Goal: Transaction & Acquisition: Book appointment/travel/reservation

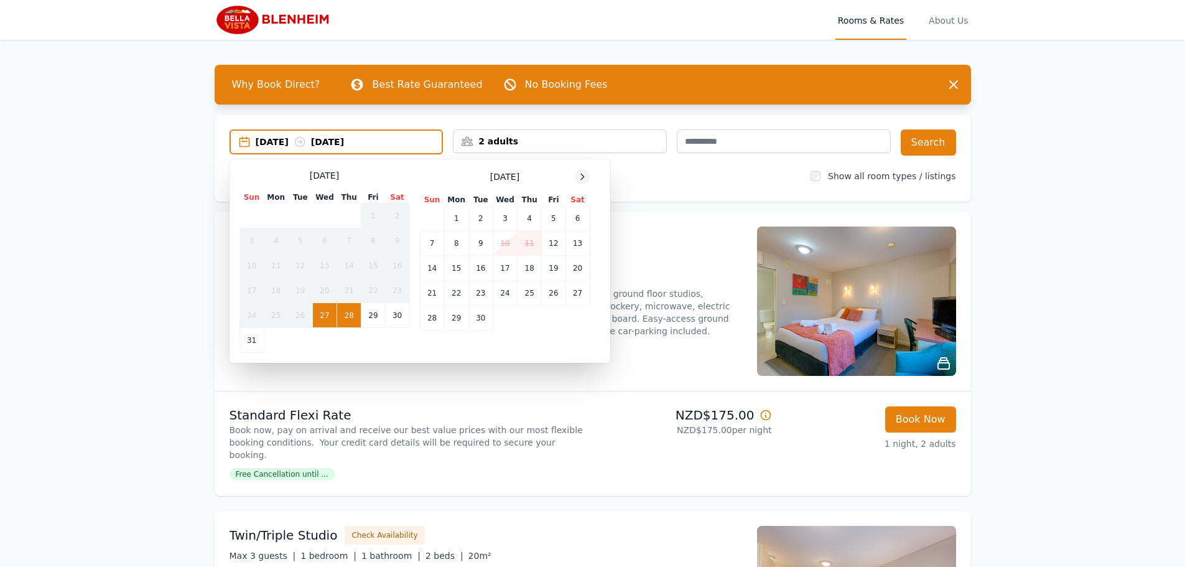
click at [585, 177] on icon at bounding box center [582, 177] width 10 height 10
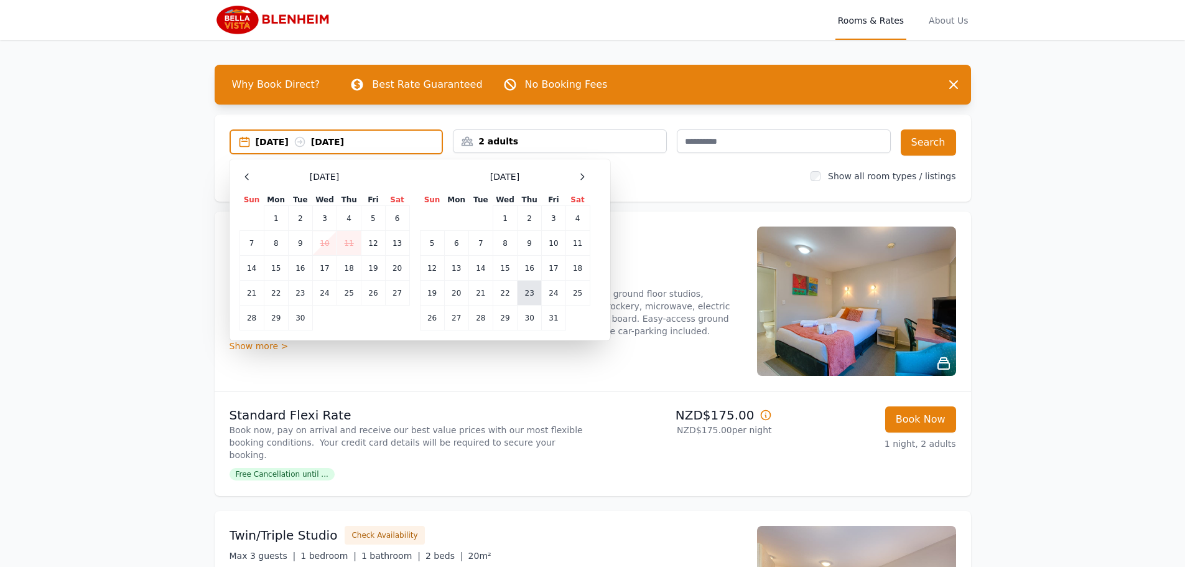
click at [530, 295] on td "23" at bounding box center [529, 292] width 24 height 25
click at [428, 320] on td "26" at bounding box center [432, 317] width 24 height 25
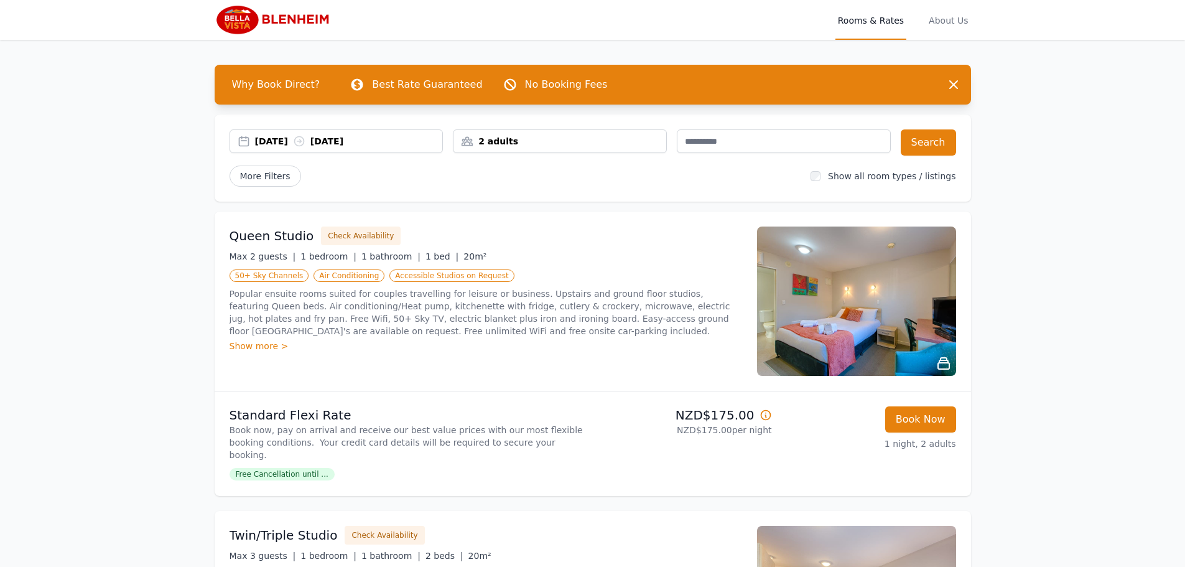
click at [546, 147] on div "2 adults" at bounding box center [559, 141] width 213 height 12
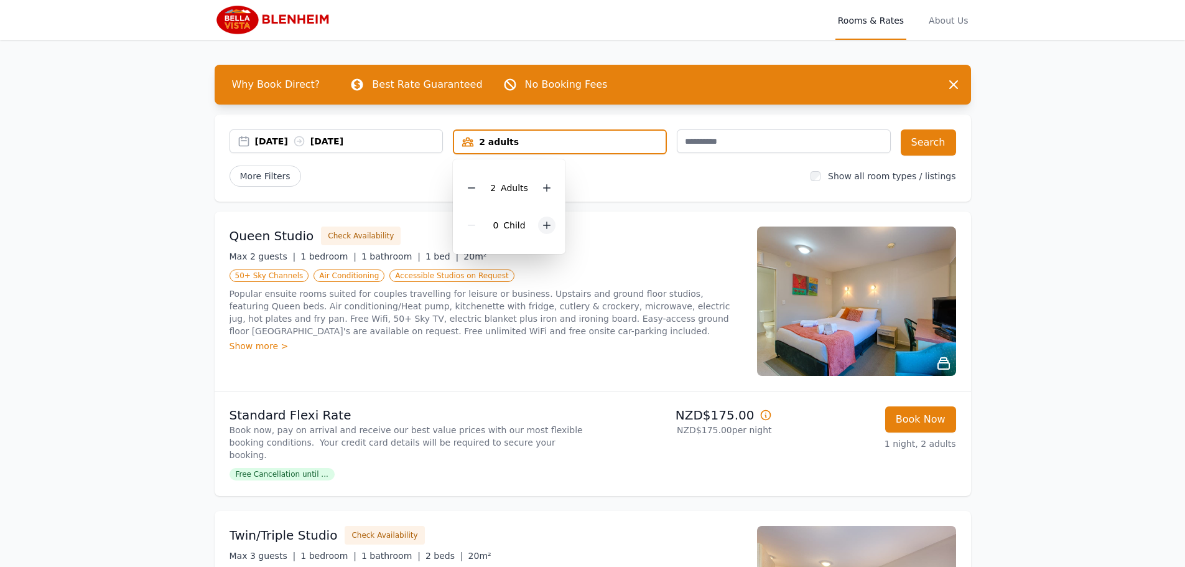
click at [540, 231] on div at bounding box center [546, 224] width 17 height 17
click at [540, 231] on div "2 Child ren" at bounding box center [513, 224] width 101 height 37
click at [555, 226] on icon at bounding box center [555, 225] width 10 height 10
click at [926, 144] on button "Search" at bounding box center [928, 142] width 55 height 26
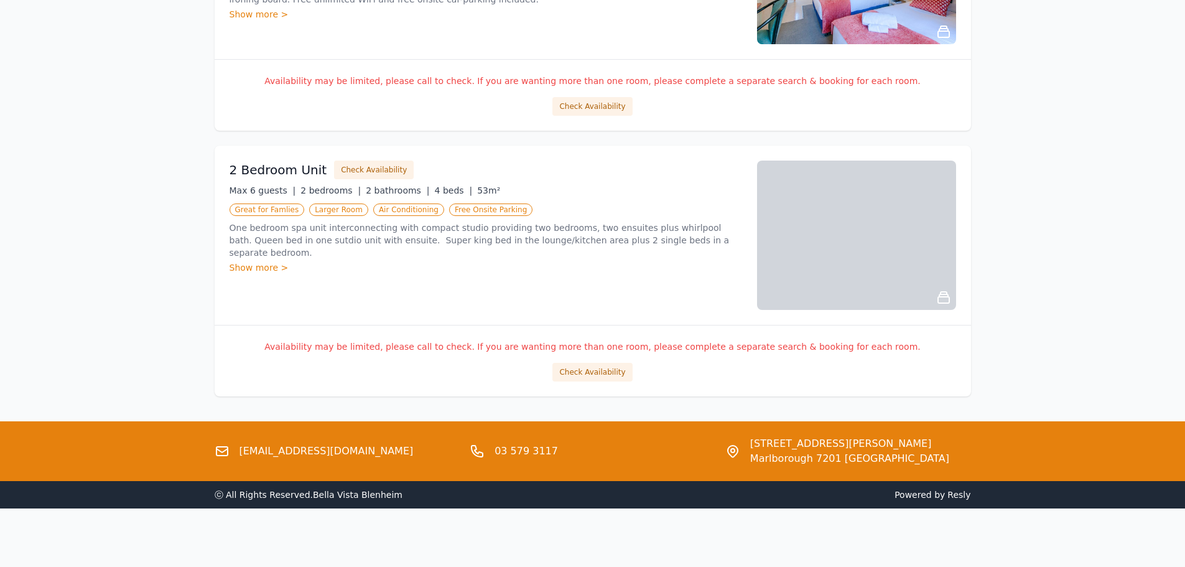
scroll to position [1437, 0]
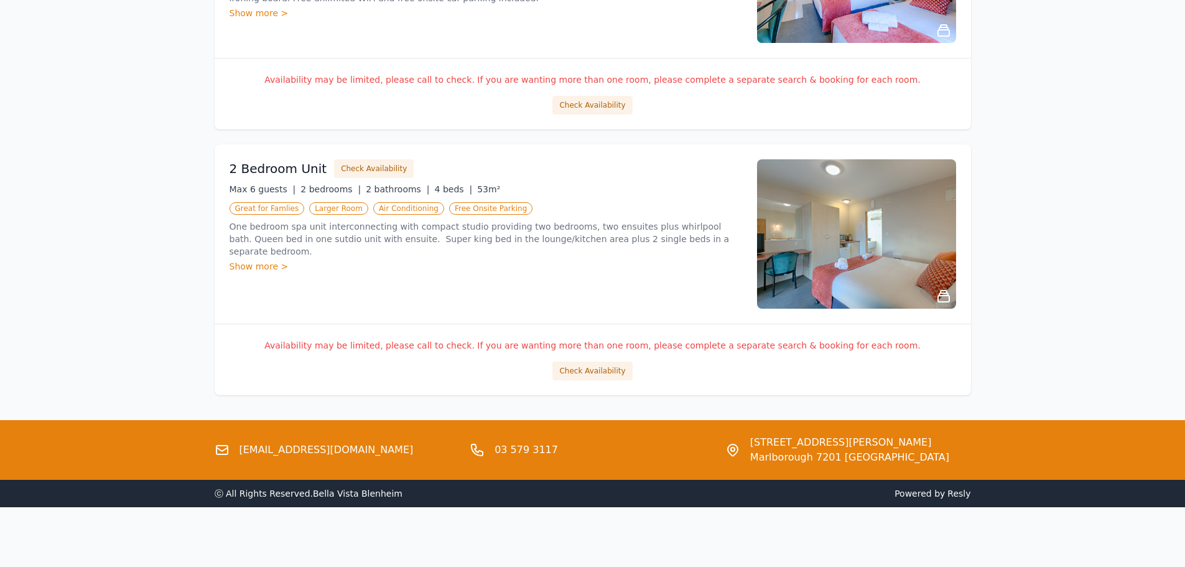
click at [270, 260] on div "Show more >" at bounding box center [485, 266] width 512 height 12
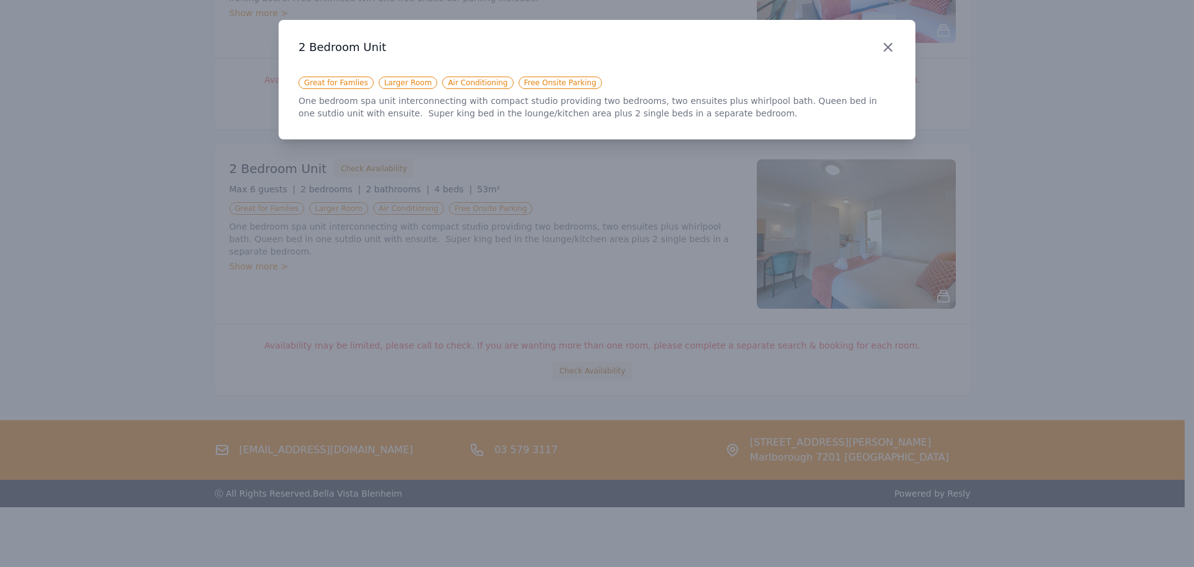
click at [889, 44] on icon "button" at bounding box center [888, 47] width 15 height 15
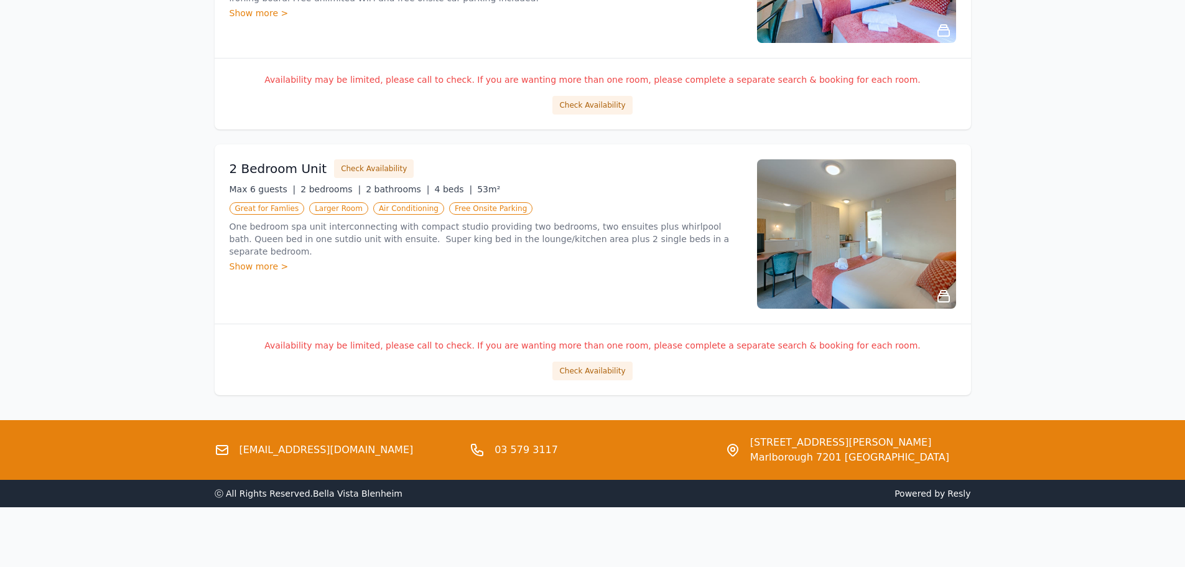
click at [881, 240] on img at bounding box center [856, 233] width 199 height 149
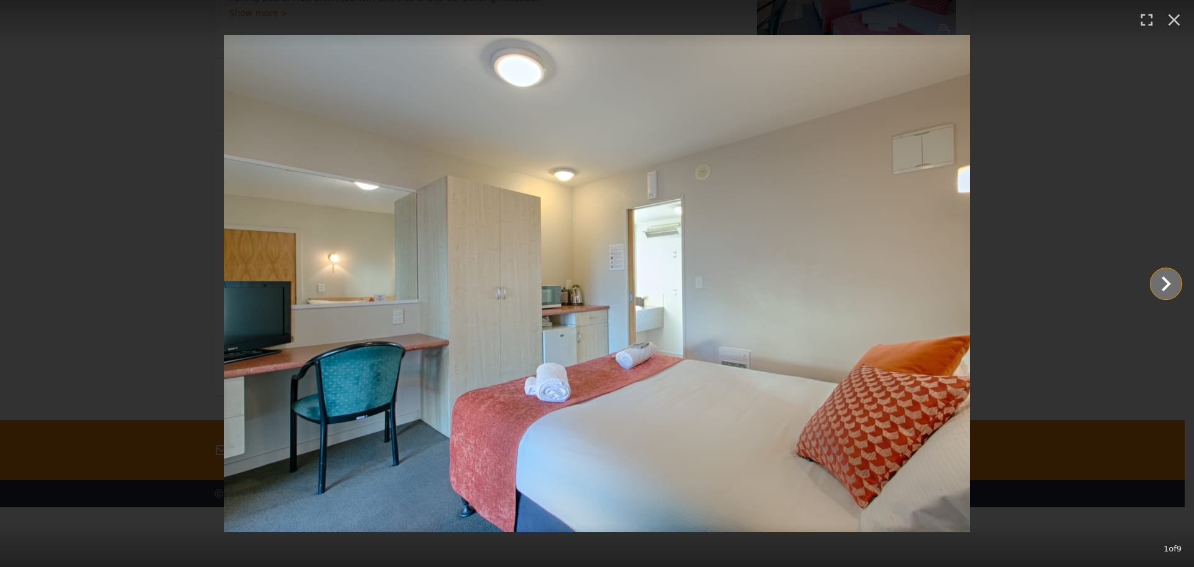
click at [1170, 282] on icon "Show slide 2 of 9" at bounding box center [1166, 284] width 30 height 30
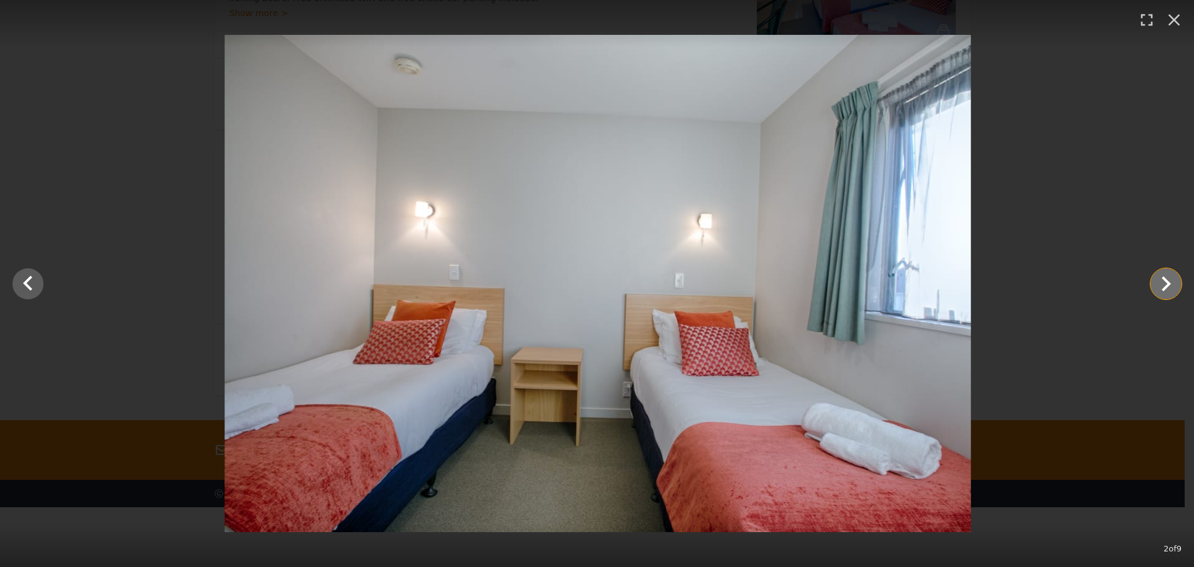
click at [1170, 282] on icon "Show slide 3 of 9" at bounding box center [1166, 284] width 30 height 30
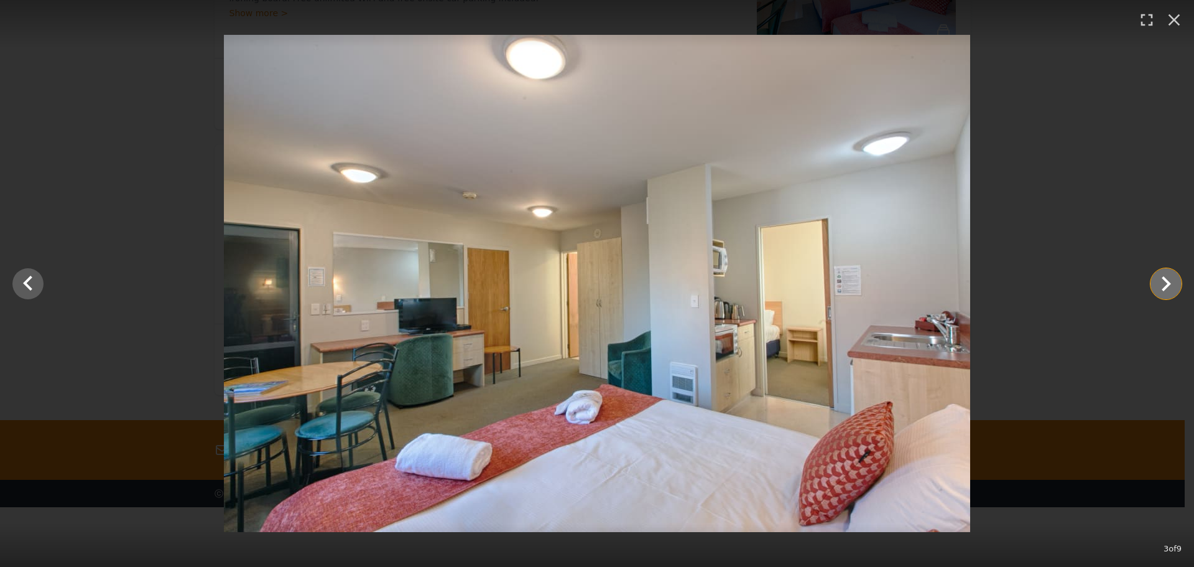
click at [1170, 282] on icon "Show slide 4 of 9" at bounding box center [1166, 284] width 30 height 30
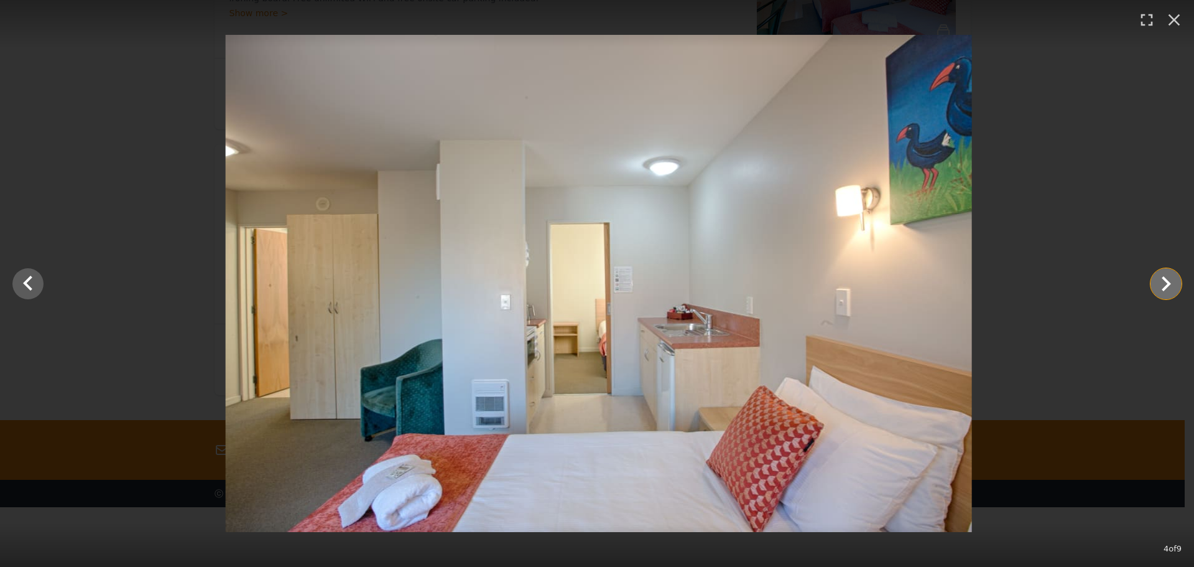
click at [1170, 282] on icon "Show slide 5 of 9" at bounding box center [1166, 284] width 30 height 30
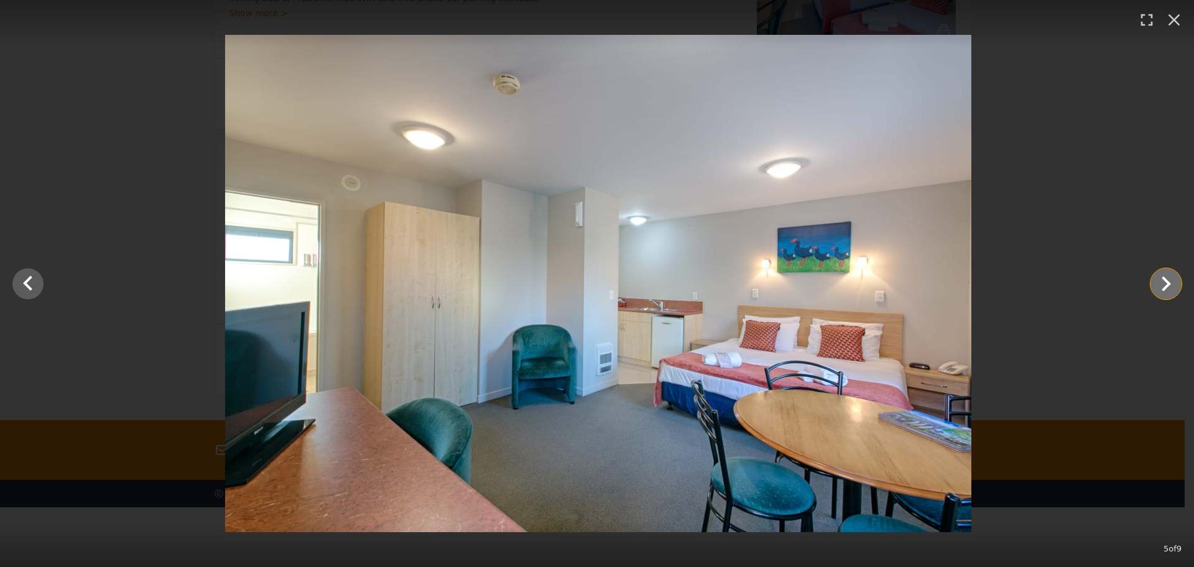
click at [1170, 282] on icon "Show slide 6 of 9" at bounding box center [1166, 284] width 30 height 30
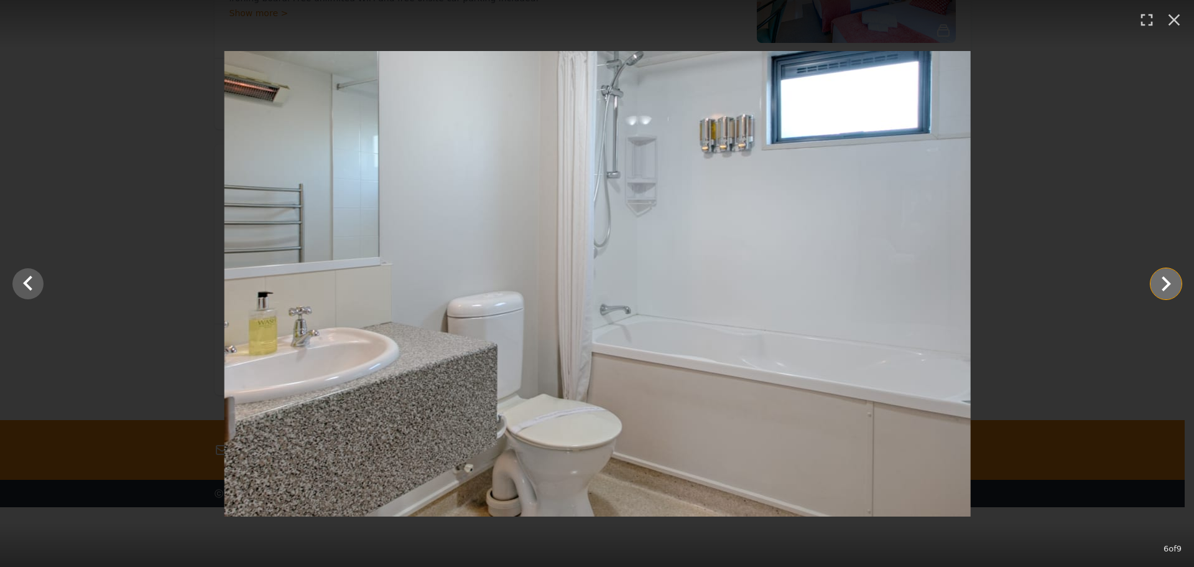
click at [1170, 282] on icon "Show slide 7 of 9" at bounding box center [1166, 284] width 30 height 30
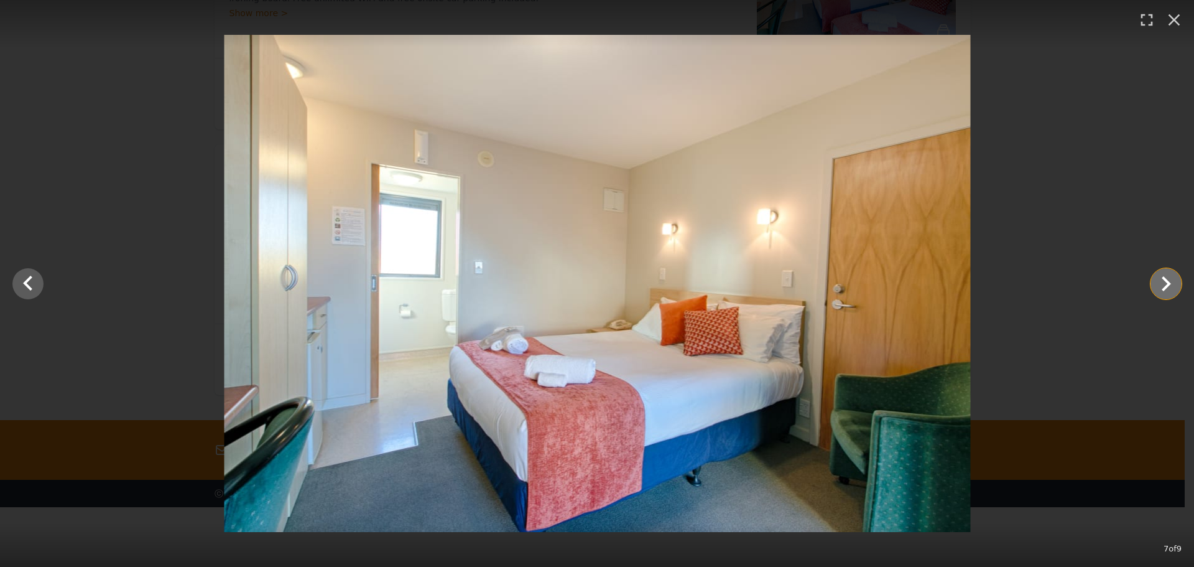
click at [1170, 282] on icon "Show slide 8 of 9" at bounding box center [1166, 284] width 30 height 30
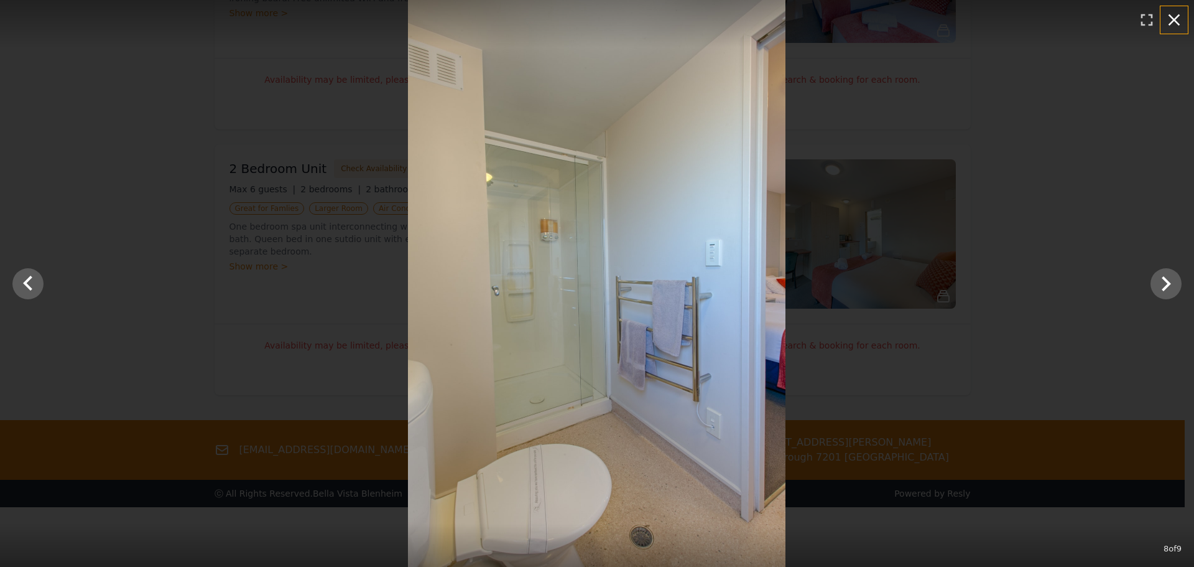
click at [1170, 26] on icon "button" at bounding box center [1174, 20] width 20 height 20
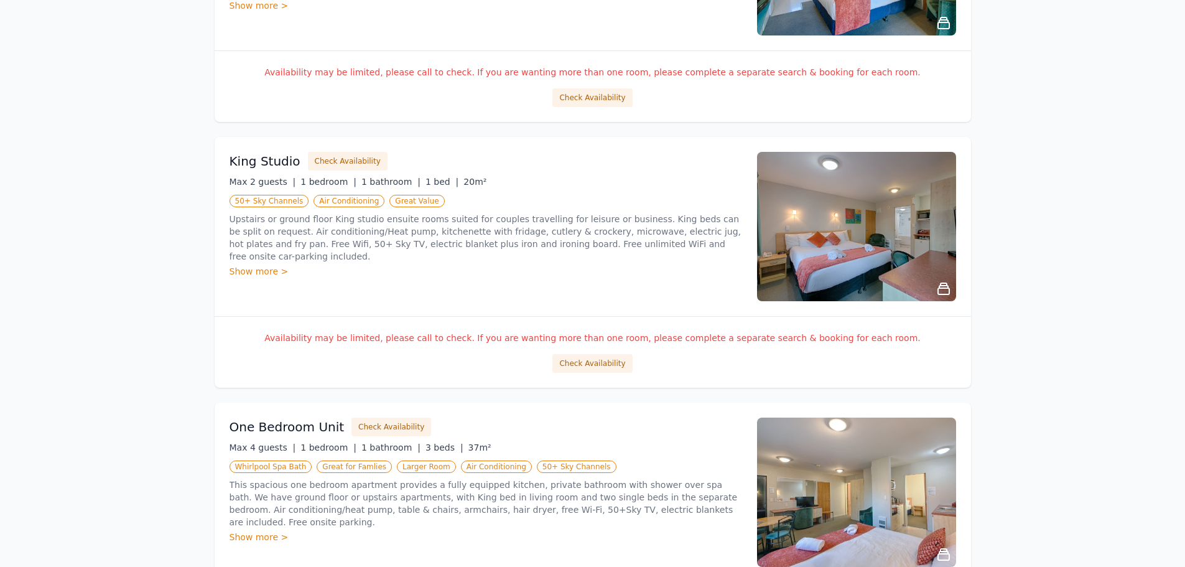
scroll to position [0, 0]
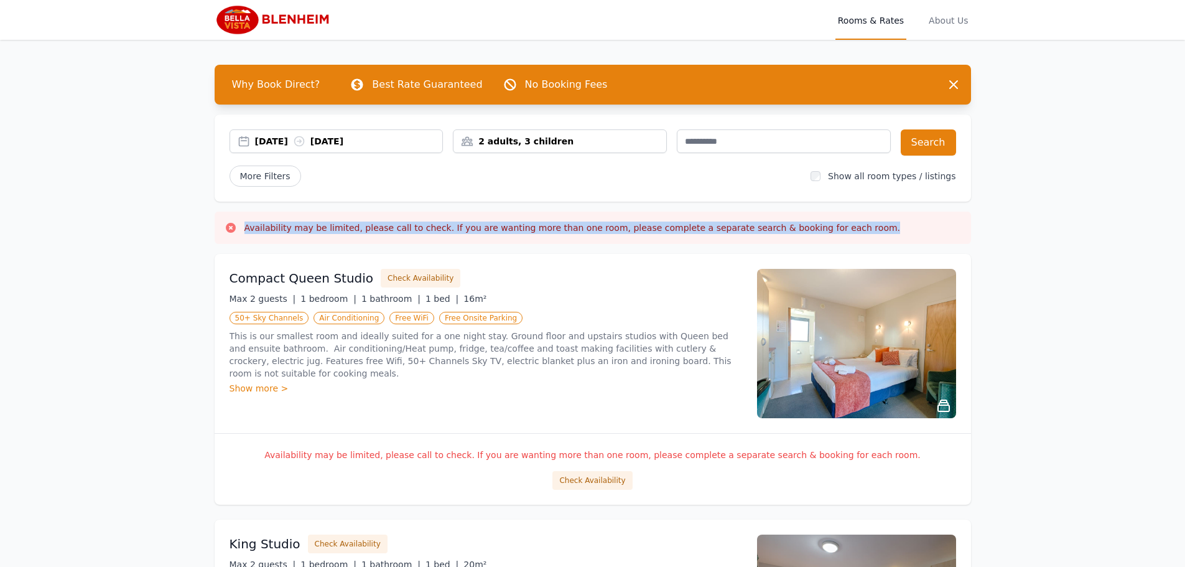
drag, startPoint x: 835, startPoint y: 228, endPoint x: 188, endPoint y: 236, distance: 646.2
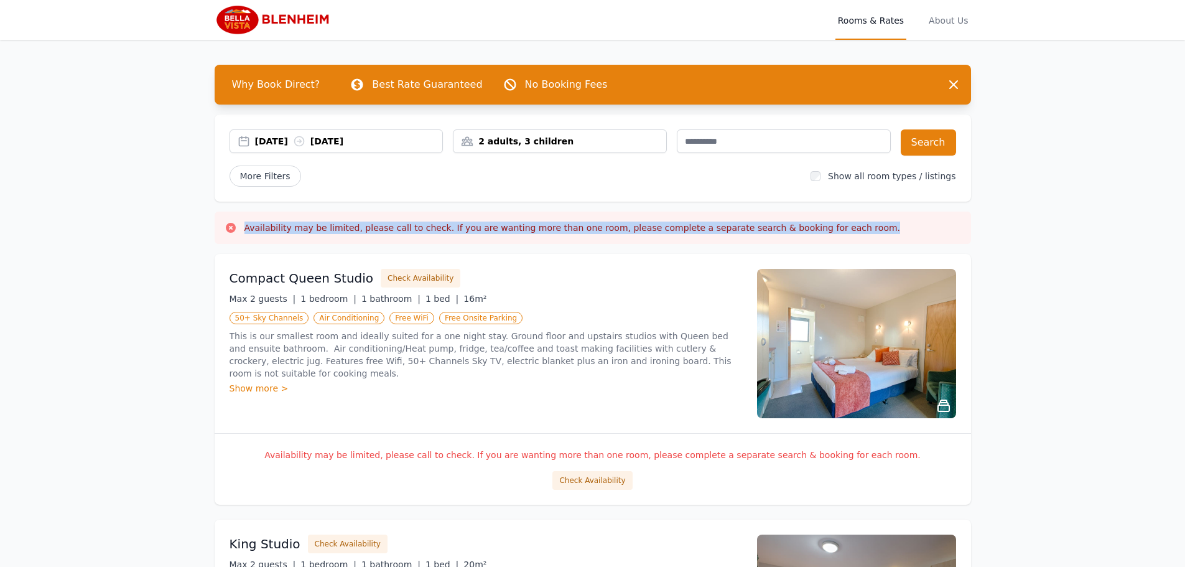
drag, startPoint x: 220, startPoint y: 230, endPoint x: 920, endPoint y: 206, distance: 700.0
click at [916, 212] on div "Availability may be limited, please call to check. If you are wanting more than…" at bounding box center [593, 227] width 756 height 32
